Goal: Information Seeking & Learning: Learn about a topic

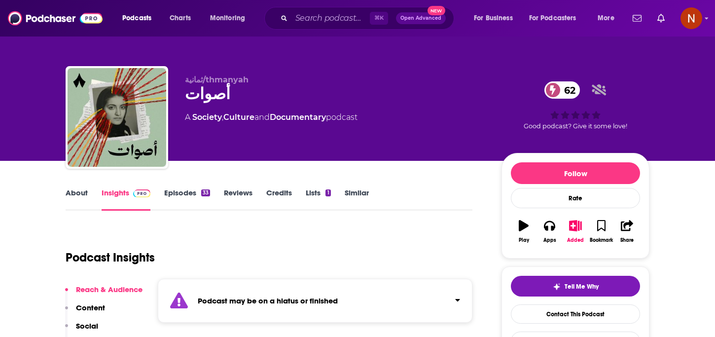
scroll to position [108, 0]
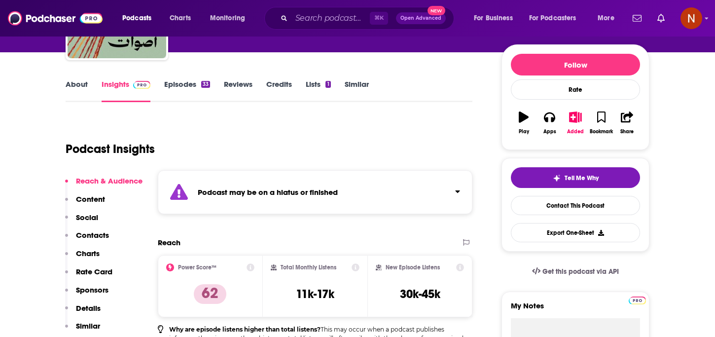
click at [331, 193] on strong "Podcast may be on a hiatus or finished" at bounding box center [268, 191] width 140 height 9
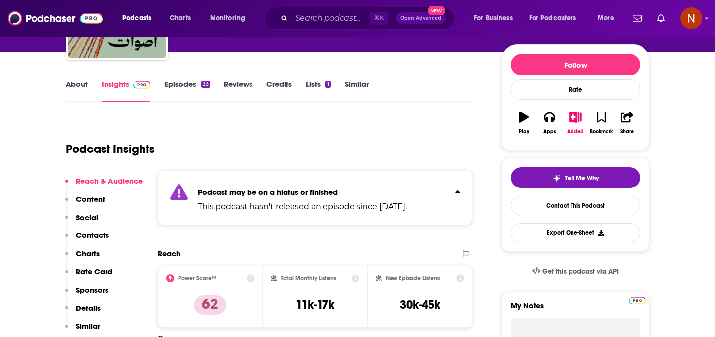
scroll to position [0, 0]
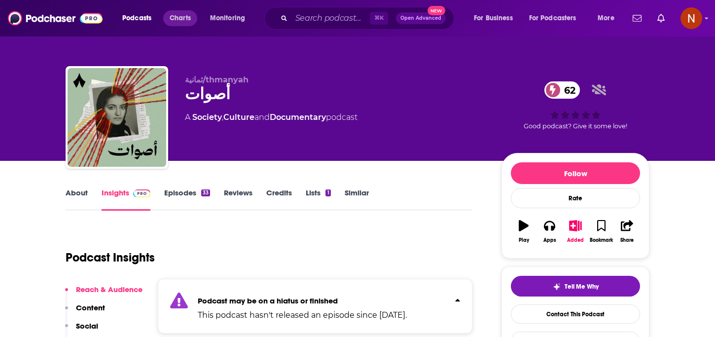
click at [184, 26] on div "Podcasts Charts Monitoring ⌘ K Open Advanced New For Business For Podcasters Mo…" at bounding box center [369, 18] width 508 height 23
click at [184, 18] on span "Charts" at bounding box center [180, 18] width 21 height 14
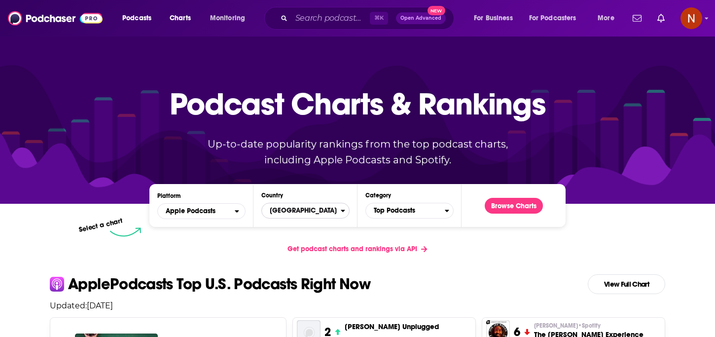
click at [303, 209] on span "United States" at bounding box center [301, 210] width 79 height 17
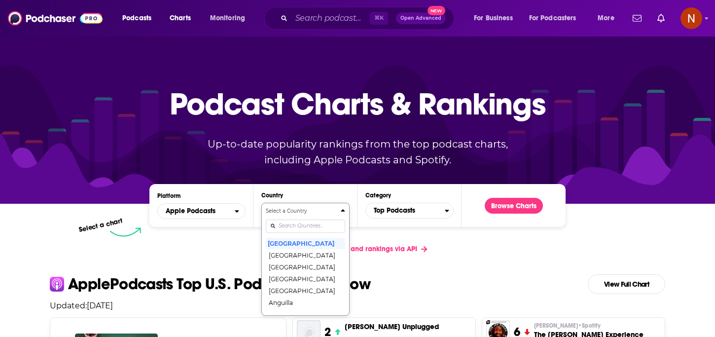
click at [300, 226] on div "Select a Country United States Afghanistan Albania Algeria Angola Anguilla Anti…" at bounding box center [305, 259] width 79 height 104
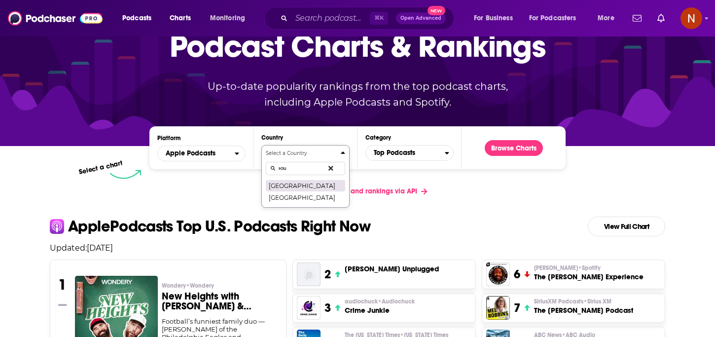
type input "sau"
click at [301, 187] on button "[GEOGRAPHIC_DATA]" at bounding box center [305, 186] width 79 height 12
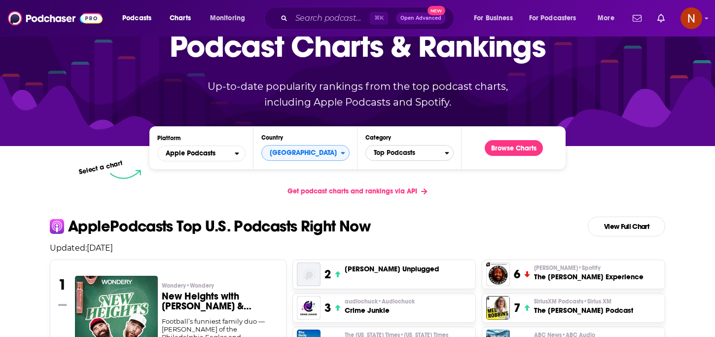
click at [397, 153] on span "Top Podcasts" at bounding box center [405, 152] width 79 height 17
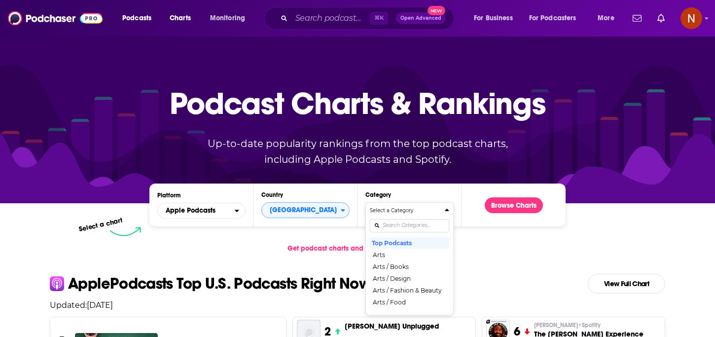
scroll to position [0, 0]
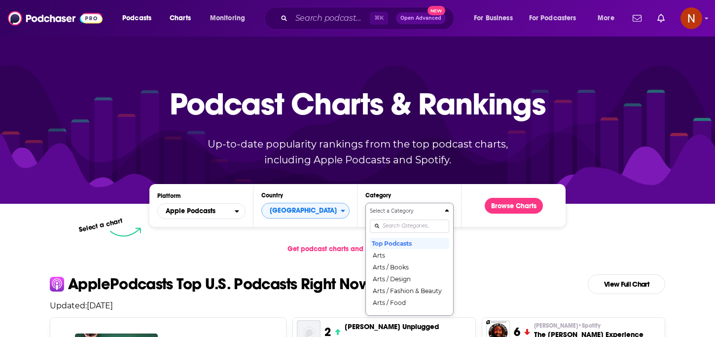
click at [395, 222] on div "Select a Category Top Podcasts Arts Arts / Books Arts / Design Arts / Fashion &…" at bounding box center [409, 259] width 79 height 104
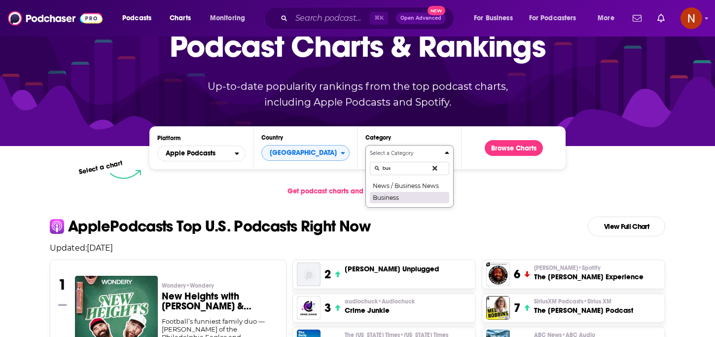
type input "bus"
click at [404, 195] on button "Business" at bounding box center [409, 197] width 79 height 12
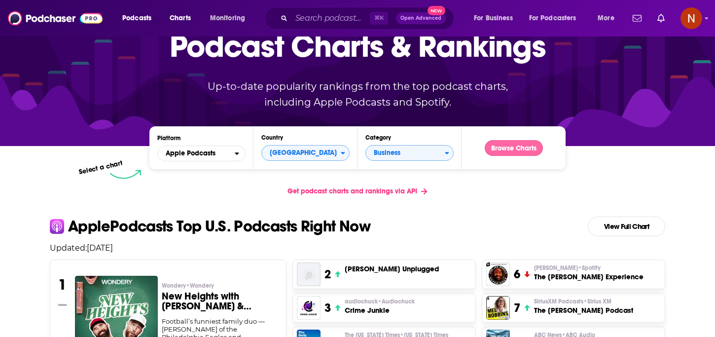
click at [516, 155] on button "Browse Charts" at bounding box center [514, 148] width 58 height 16
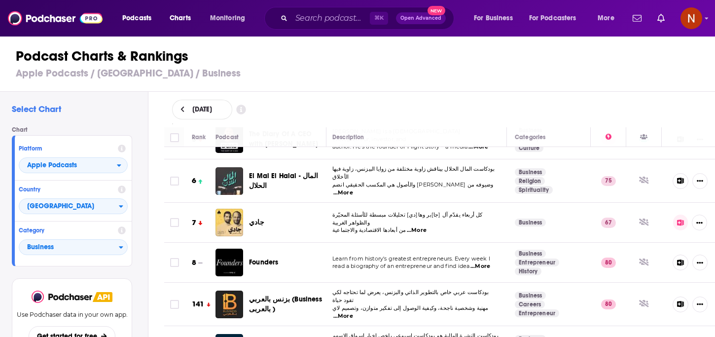
scroll to position [199, 2]
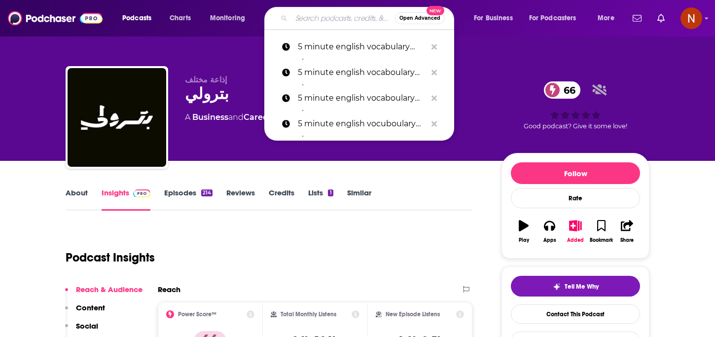
click at [349, 19] on input "Search podcasts, credits, & more..." at bounding box center [343, 18] width 104 height 16
paste input "پادکست رادیو ماجرا"
type input "پادکست رادیو ماجرا"
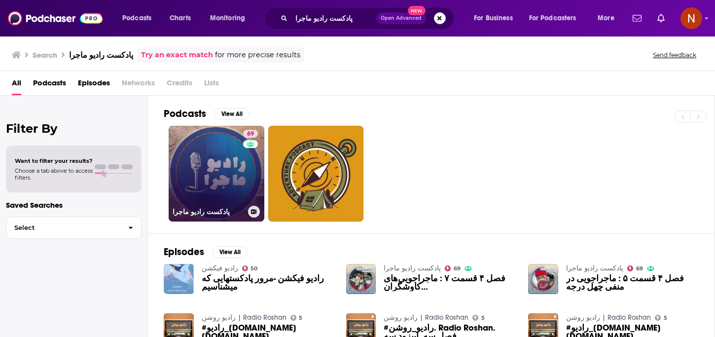
click at [195, 209] on h3 "پادکست رادیو ماجرا" at bounding box center [209, 212] width 72 height 8
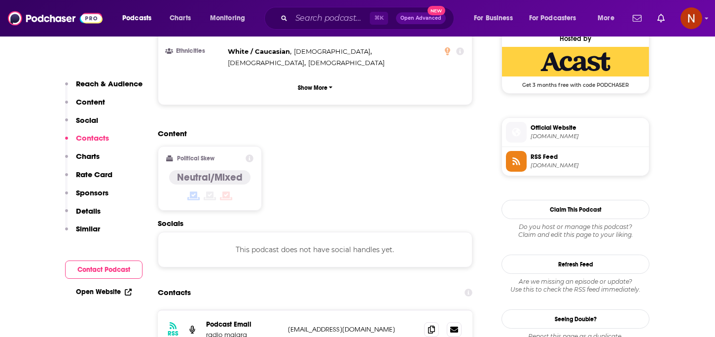
scroll to position [811, 0]
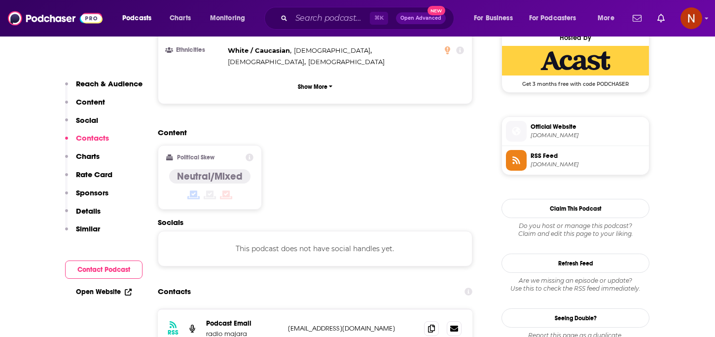
click at [287, 231] on div "This podcast does not have social handles yet." at bounding box center [315, 249] width 315 height 36
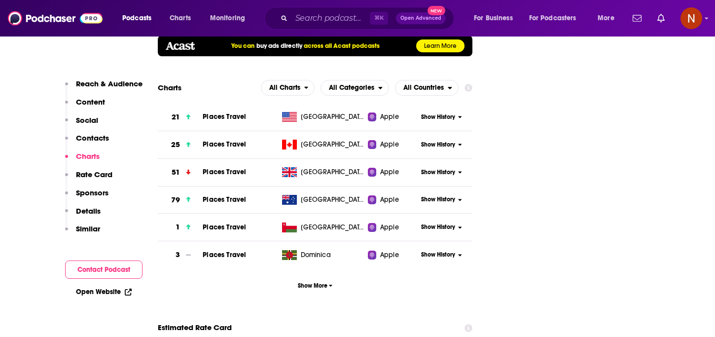
scroll to position [1336, 0]
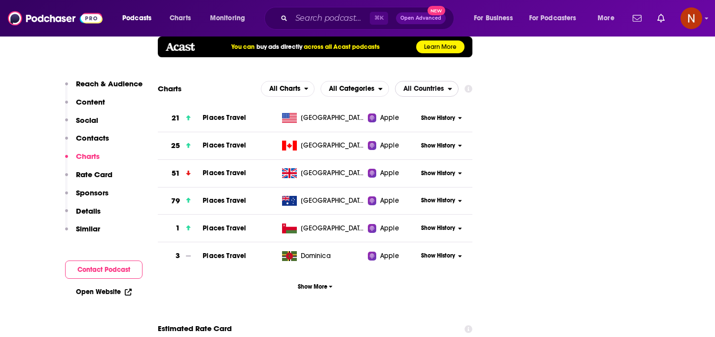
click at [442, 85] on span "All Countries" at bounding box center [423, 88] width 40 height 7
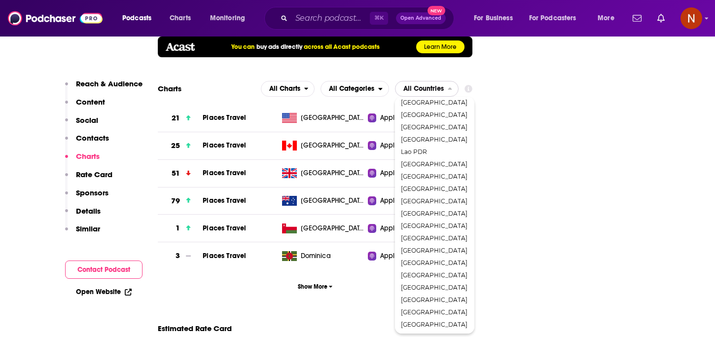
scroll to position [597, 0]
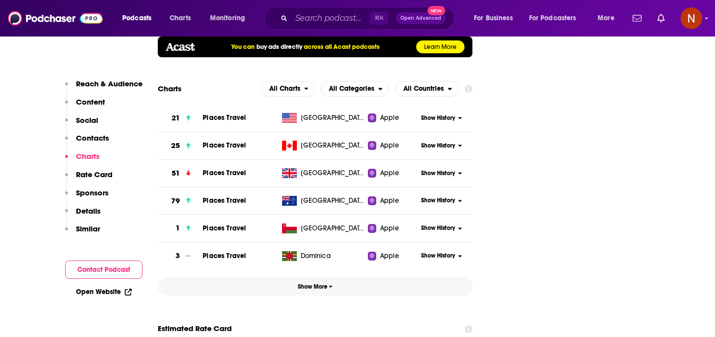
click at [327, 283] on span "Show More" at bounding box center [315, 286] width 35 height 7
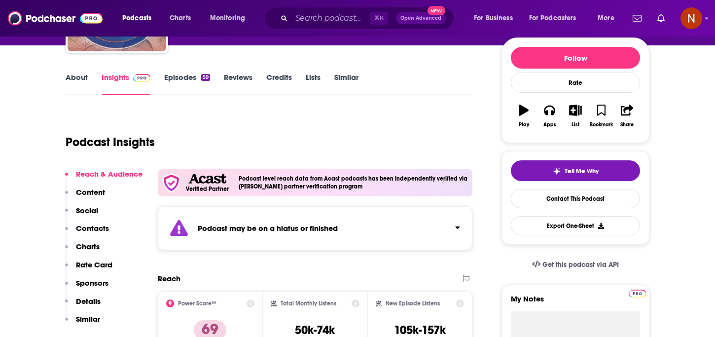
scroll to position [0, 0]
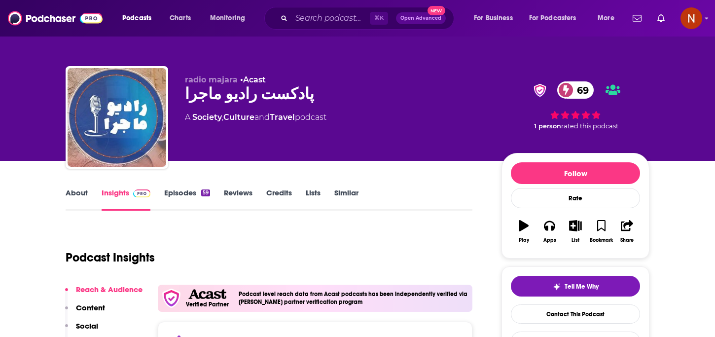
click at [238, 97] on div "پادکست رادیو ماجرا 69" at bounding box center [335, 93] width 301 height 19
click at [238, 96] on div "پادکست رادیو ماجرا 69" at bounding box center [335, 93] width 301 height 19
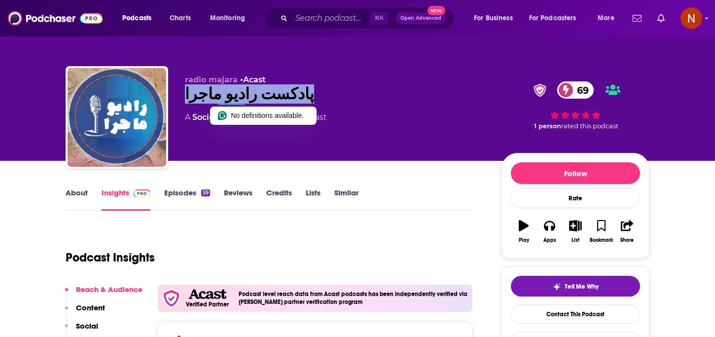
copy div "پادکست رادیو ماجرا 69"
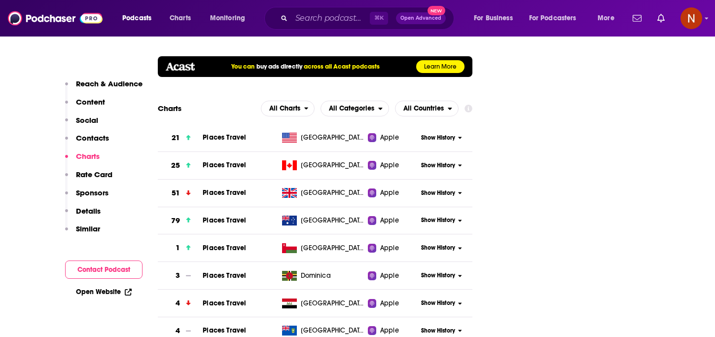
scroll to position [1315, 0]
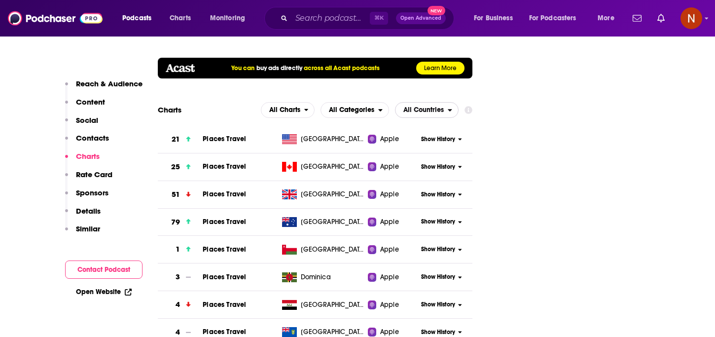
click at [440, 107] on span "All Countries" at bounding box center [423, 110] width 40 height 7
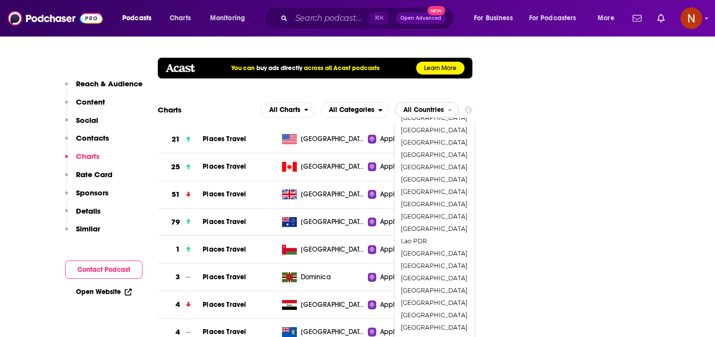
scroll to position [382, 0]
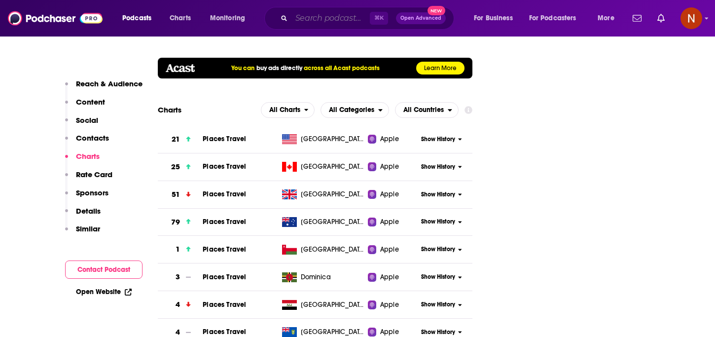
click at [312, 21] on input "Search podcasts, credits, & more..." at bounding box center [330, 18] width 78 height 16
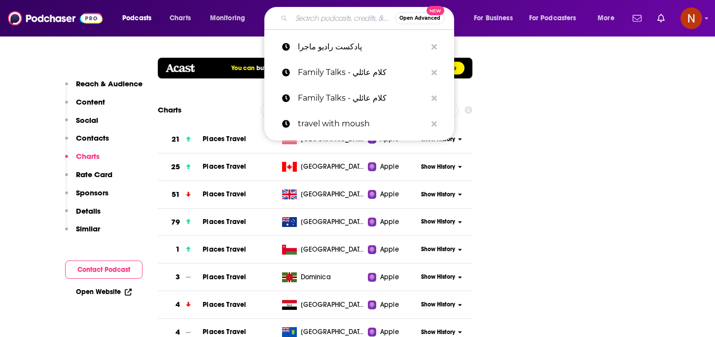
paste input "PaperSamwich | ساندوتش ورقي"
type input "PaperSamwich | ساندوتش ورقي"
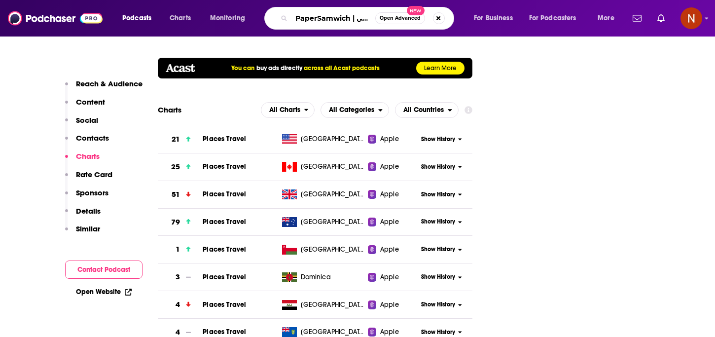
scroll to position [0, 28]
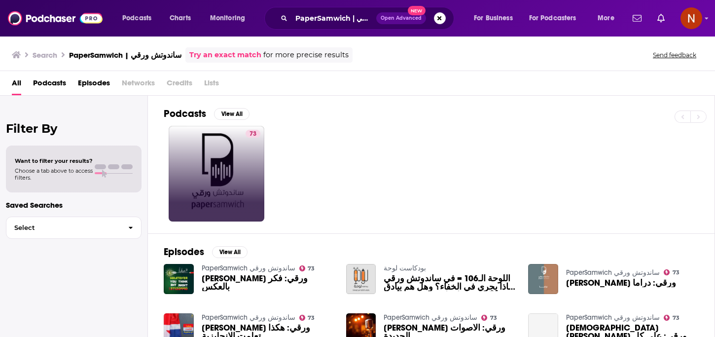
click at [225, 166] on link "73" at bounding box center [217, 174] width 96 height 96
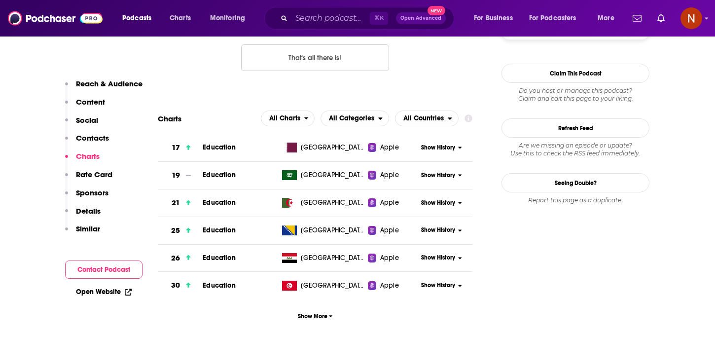
scroll to position [1040, 0]
click at [435, 109] on span "All Countries" at bounding box center [422, 117] width 52 height 17
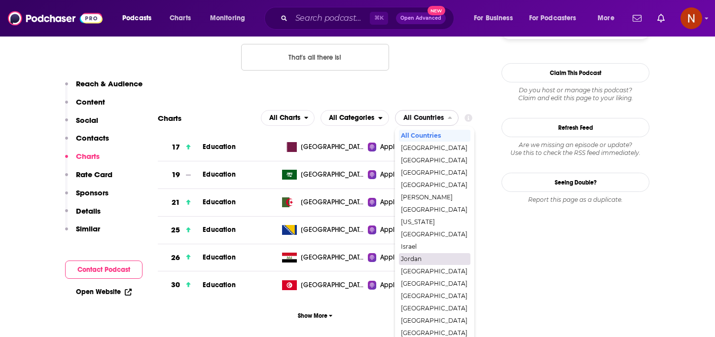
scroll to position [92, 0]
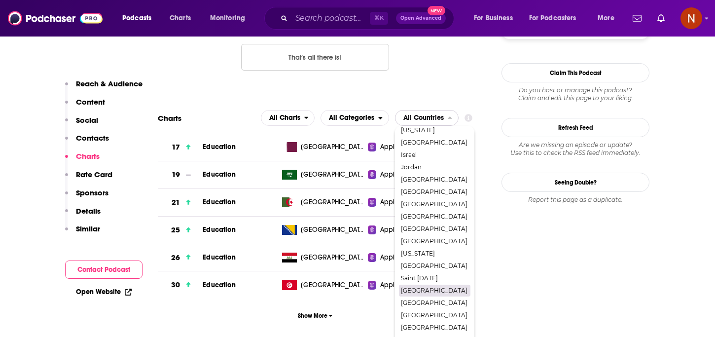
click at [420, 288] on span "[GEOGRAPHIC_DATA]" at bounding box center [434, 291] width 67 height 6
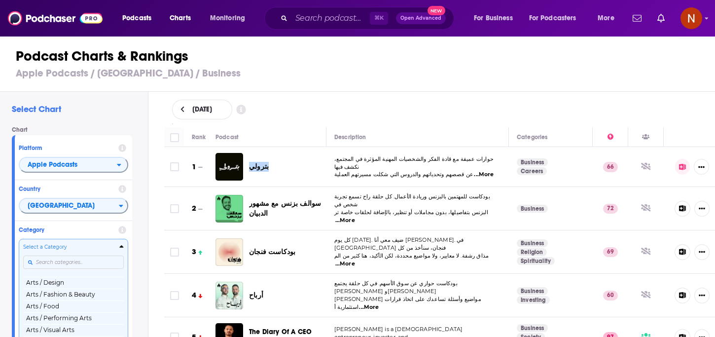
scroll to position [199, 2]
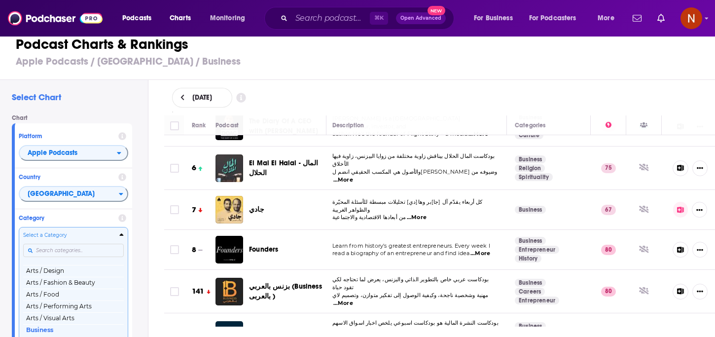
click at [65, 245] on div "Select a Category Top Podcasts Arts Arts / Books Arts / Design Arts / Fashion &…" at bounding box center [73, 283] width 101 height 104
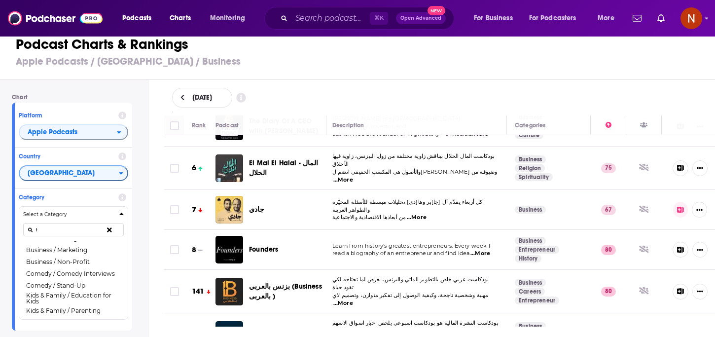
scroll to position [0, 0]
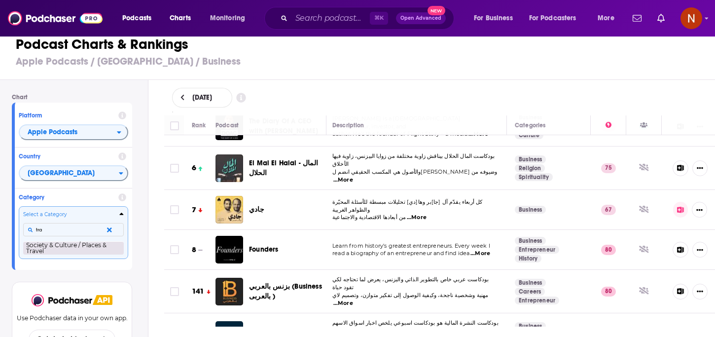
type input "tra"
click at [59, 247] on button "Society & Culture / Places & Travel" at bounding box center [73, 247] width 101 height 13
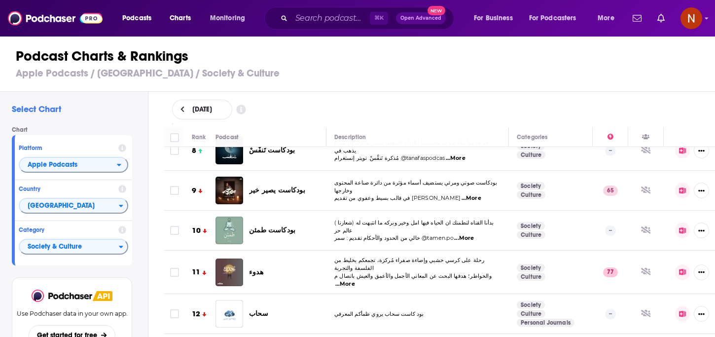
scroll to position [304, 0]
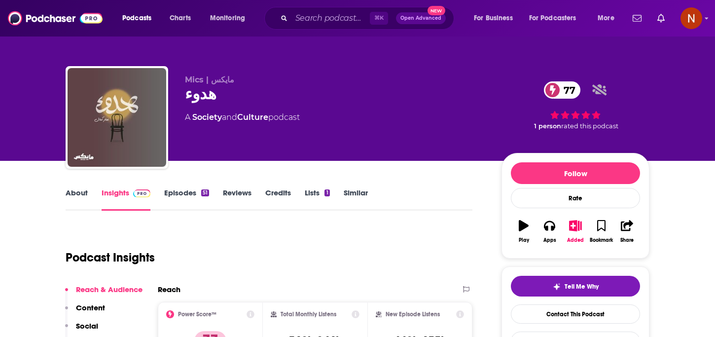
click at [86, 195] on link "About" at bounding box center [77, 199] width 22 height 23
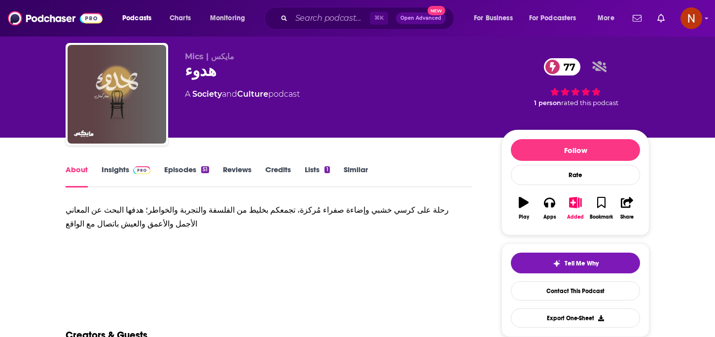
scroll to position [47, 0]
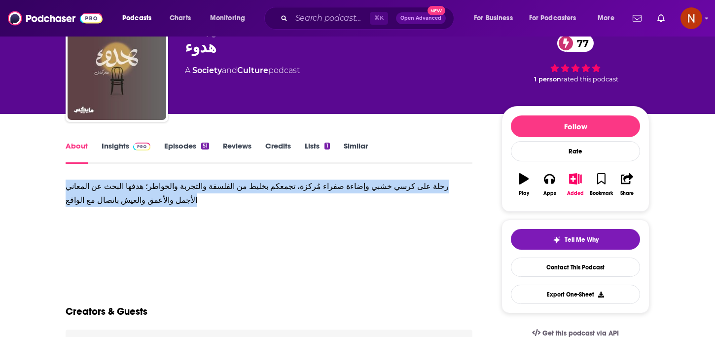
drag, startPoint x: 142, startPoint y: 199, endPoint x: 53, endPoint y: 179, distance: 90.5
copy div "رحلة على كرسي خشبي وإضاءة صفراء مُركزة، تجمعكم بخليط من الفلسفة والتجربة والخوا…"
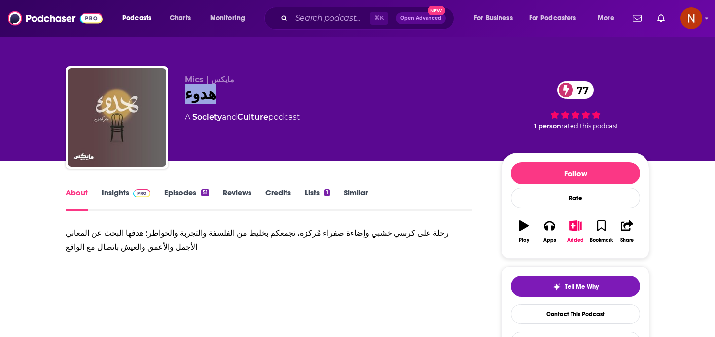
drag, startPoint x: 219, startPoint y: 96, endPoint x: 181, endPoint y: 101, distance: 38.3
click at [181, 101] on div "Mics | مايكس هدوء 77 A Society and Culture podcast 77 1 person rated this podca…" at bounding box center [358, 119] width 584 height 107
copy h1 "هدوء"
